Goal: Task Accomplishment & Management: Use online tool/utility

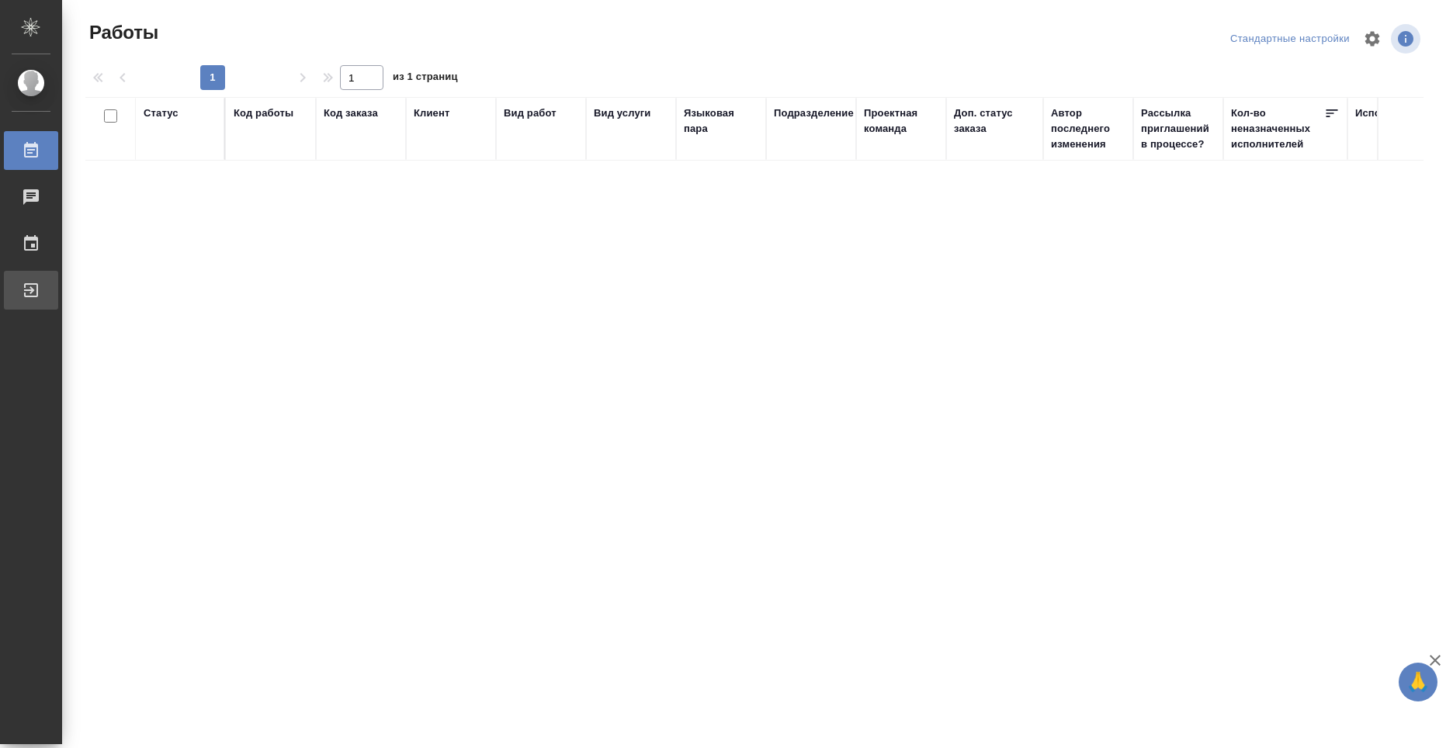
click at [31, 297] on div "Выйти" at bounding box center [11, 290] width 39 height 23
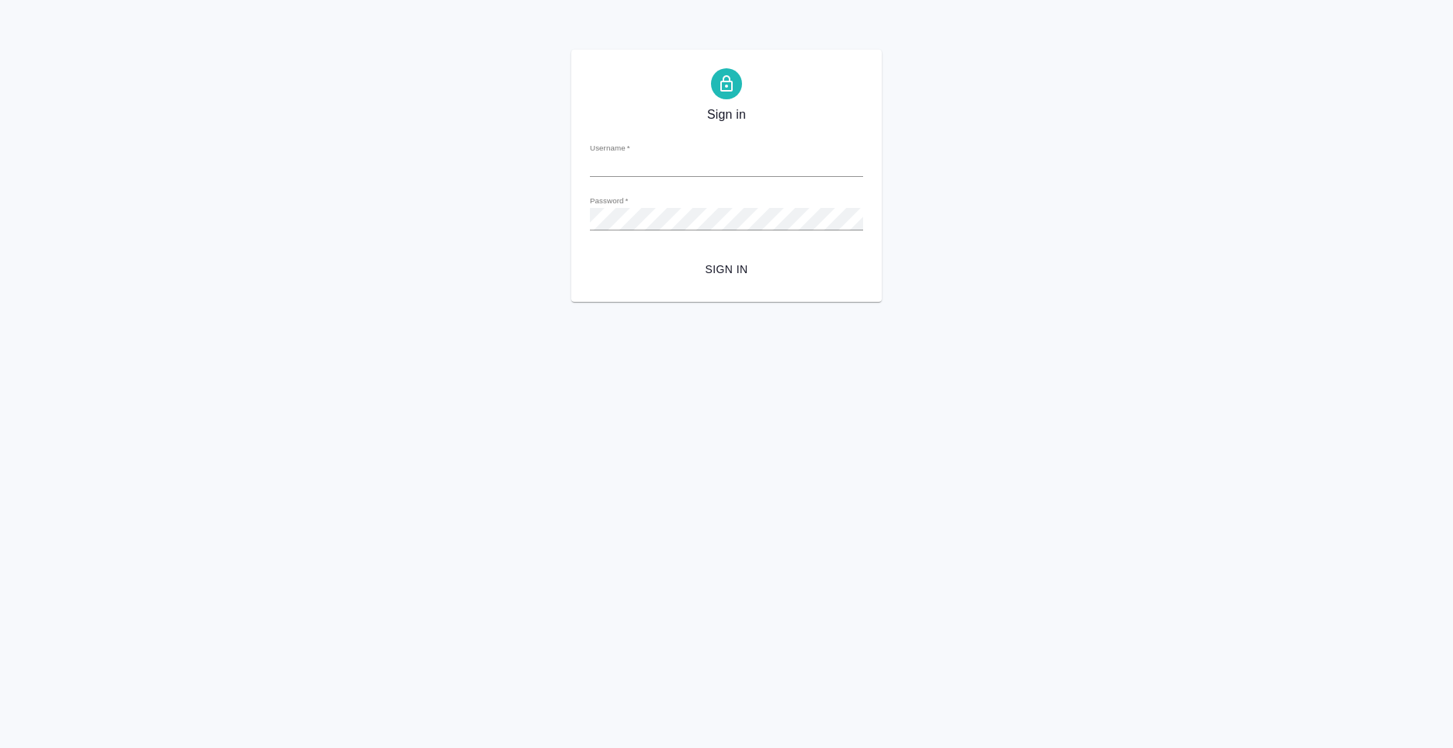
type input "[PERSON_NAME][EMAIL_ADDRESS][DOMAIN_NAME]"
click at [704, 268] on span "Sign in" at bounding box center [726, 269] width 248 height 19
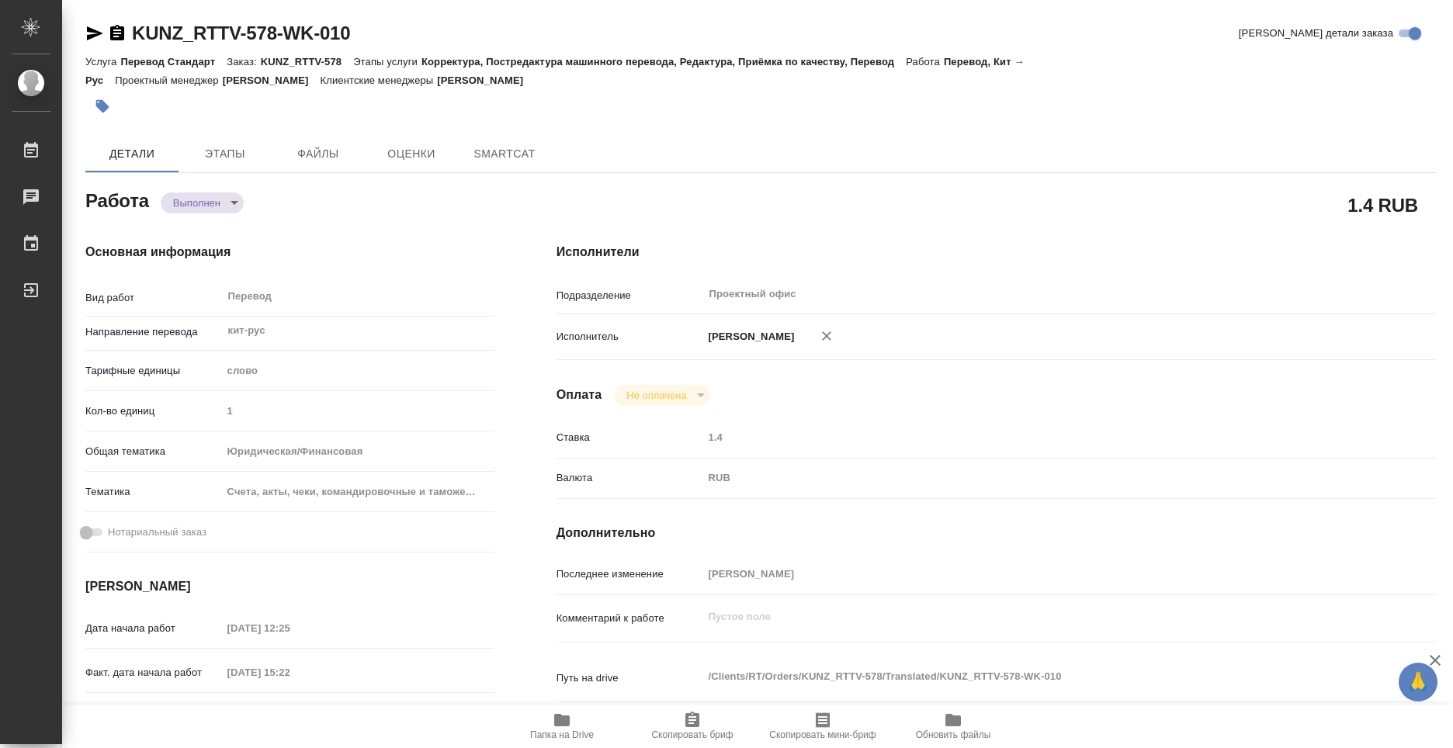
type textarea "x"
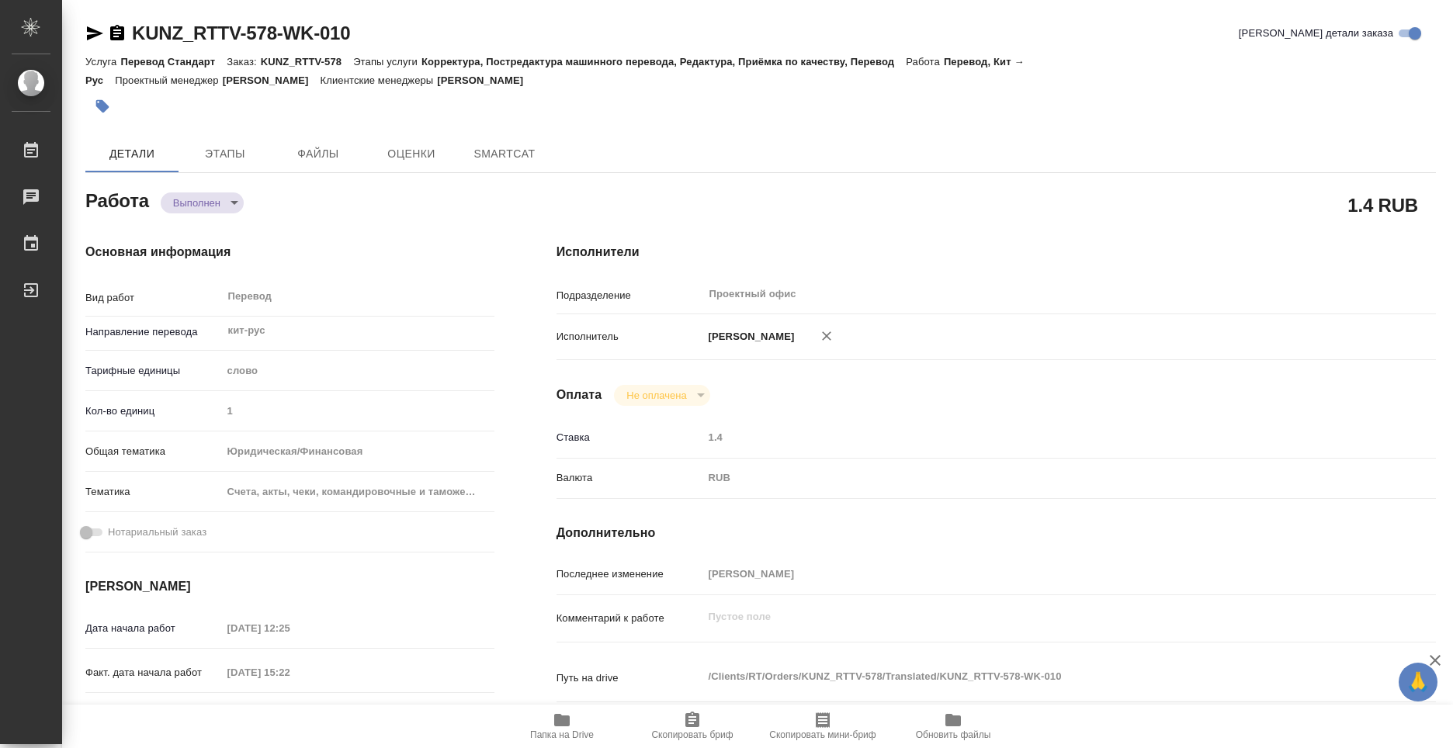
type textarea "x"
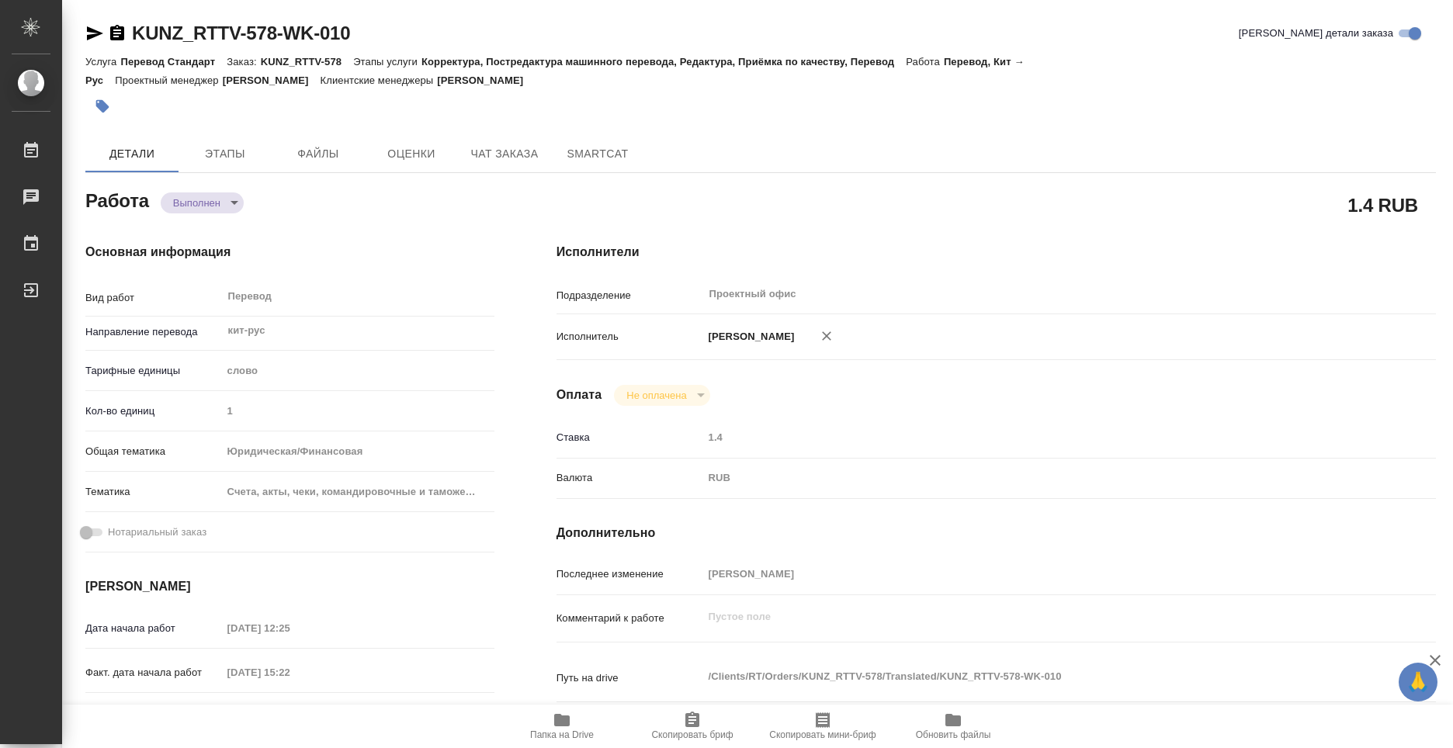
type textarea "x"
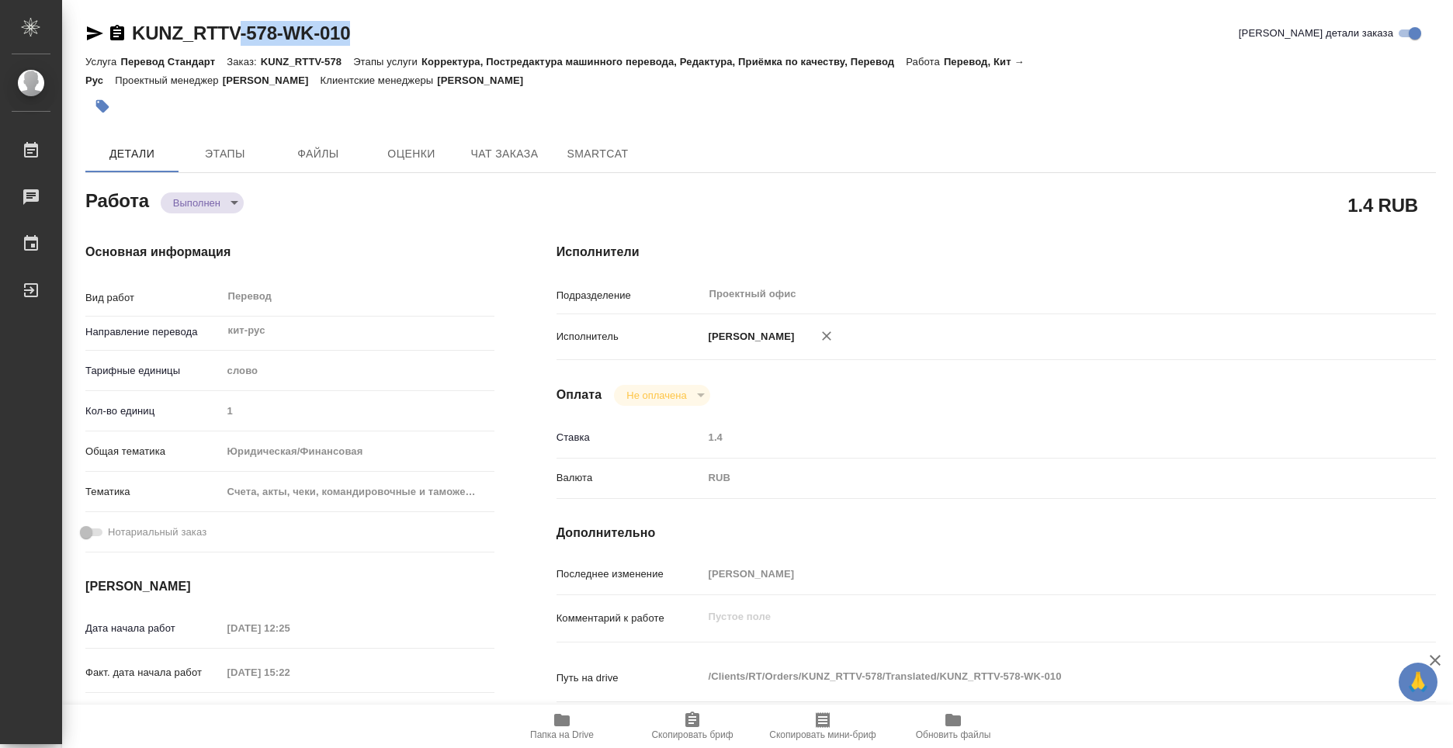
type textarea "x"
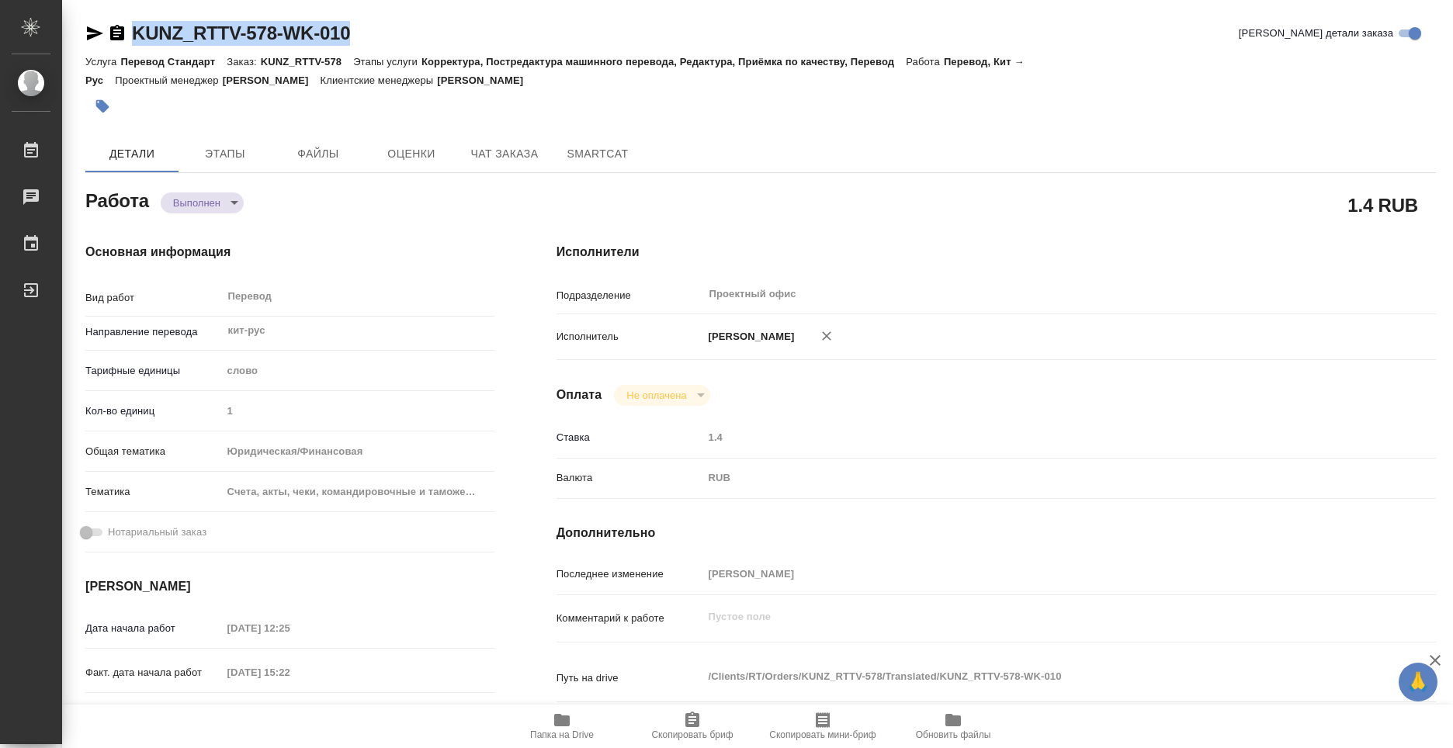
drag, startPoint x: 361, startPoint y: 29, endPoint x: 136, endPoint y: 47, distance: 225.8
click at [136, 47] on div "KUNZ_RTTV-578-WK-010 Кратко детали заказа" at bounding box center [760, 36] width 1351 height 31
copy link "KUNZ_RTTV-578-WK-010"
